Goal: Task Accomplishment & Management: Use online tool/utility

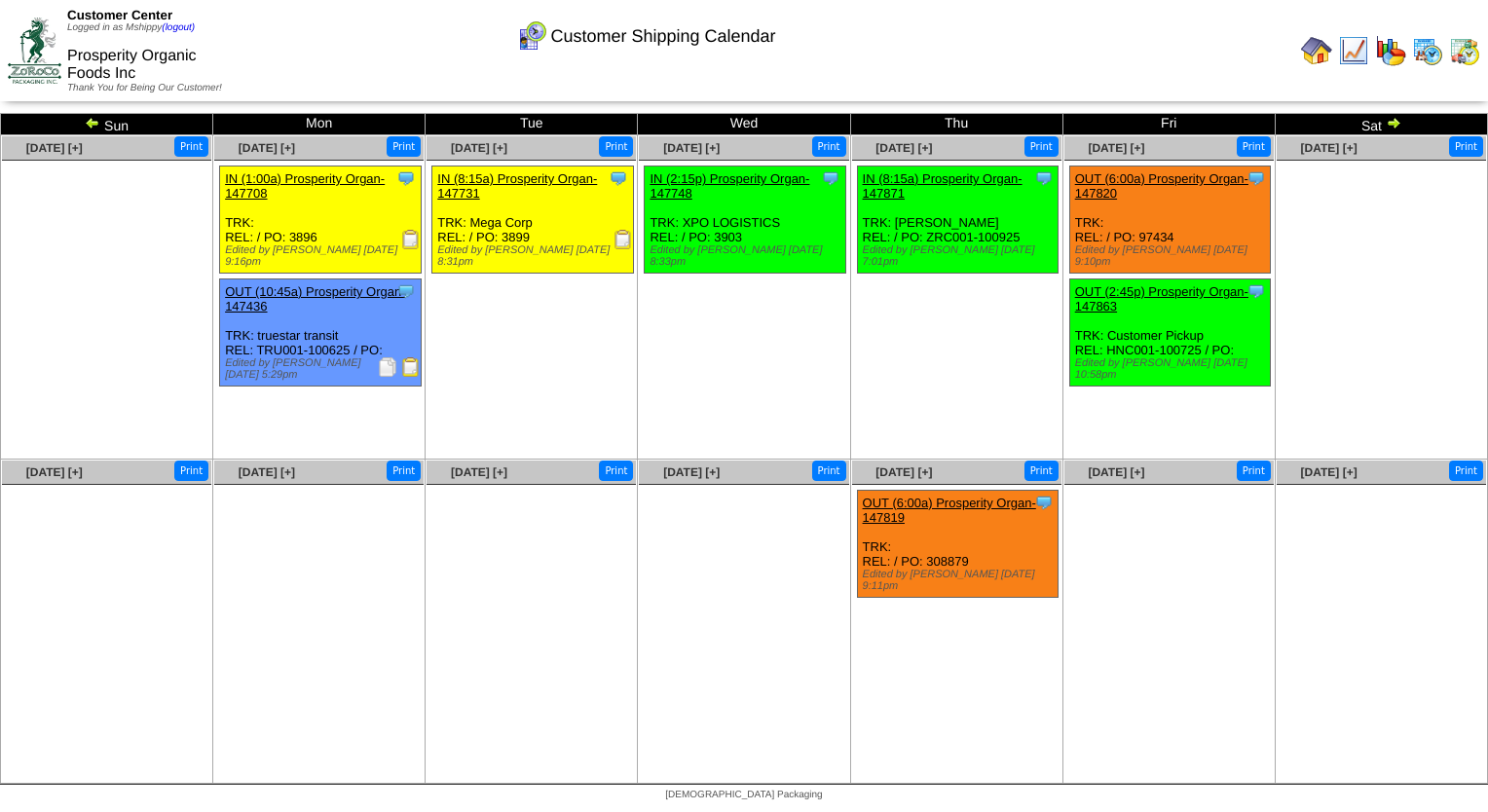
click at [1425, 57] on img at bounding box center [1426, 50] width 31 height 31
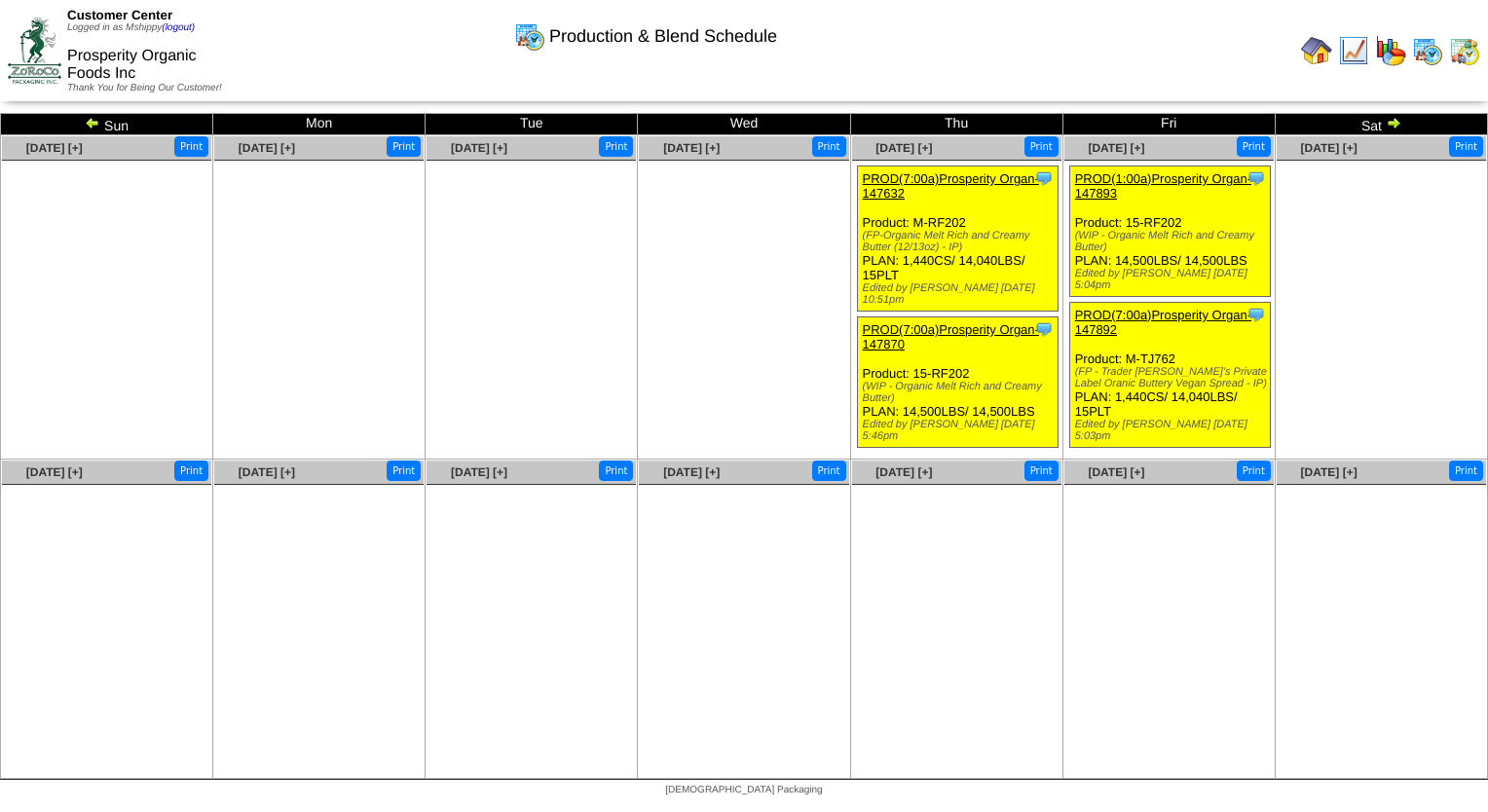
click at [88, 118] on img at bounding box center [93, 122] width 16 height 16
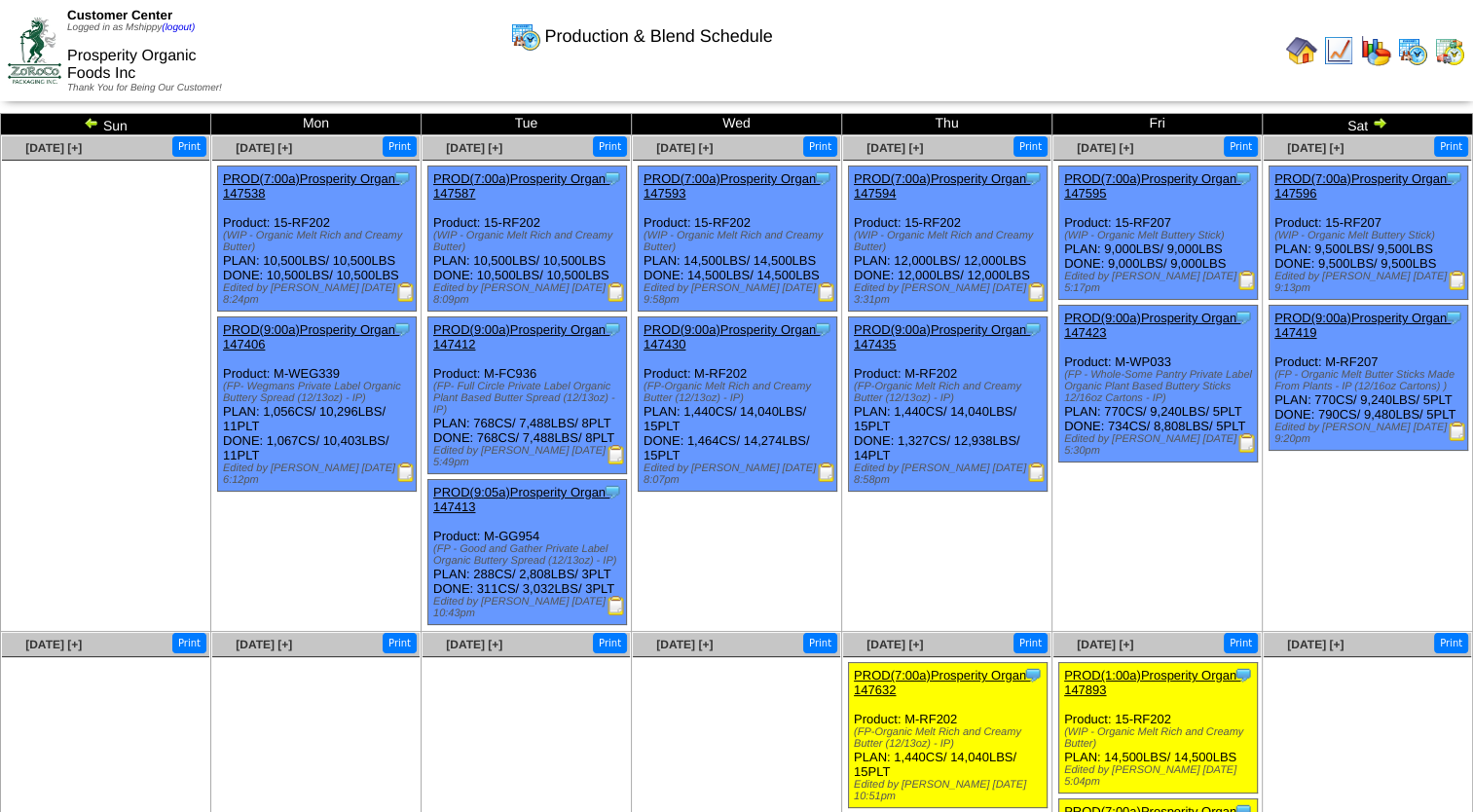
click at [831, 475] on img at bounding box center [827, 473] width 20 height 20
click at [1032, 472] on img at bounding box center [1037, 473] width 20 height 20
click at [1246, 441] on img at bounding box center [1247, 443] width 20 height 20
click at [1245, 435] on img at bounding box center [1247, 443] width 20 height 20
click at [1454, 435] on img at bounding box center [1458, 432] width 20 height 20
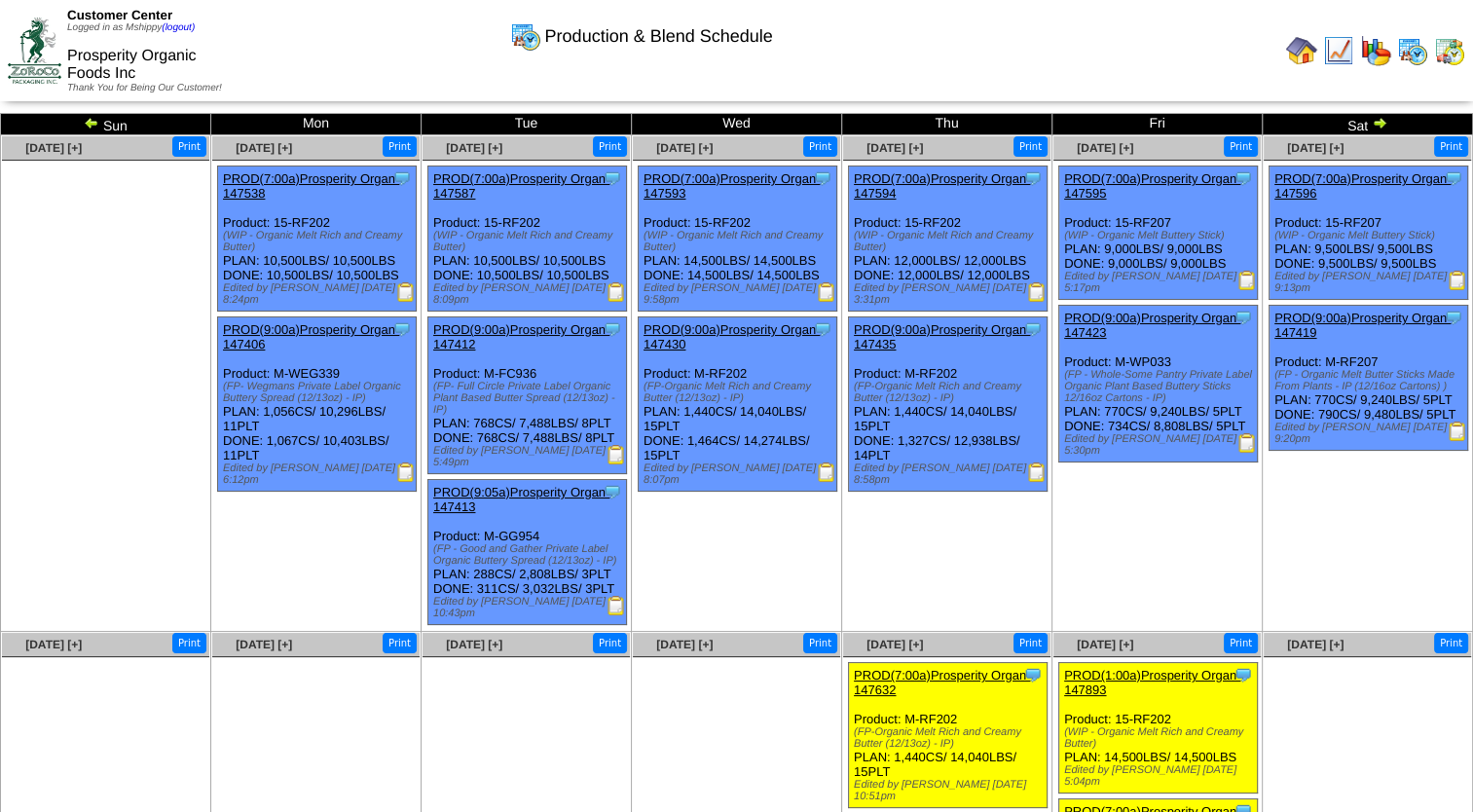
click at [1435, 54] on img at bounding box center [1449, 50] width 31 height 31
